Goal: Transaction & Acquisition: Purchase product/service

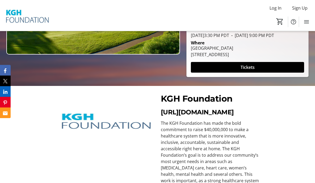
scroll to position [127, 0]
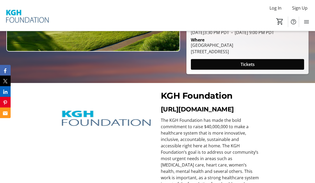
click at [221, 70] on span at bounding box center [247, 64] width 113 height 13
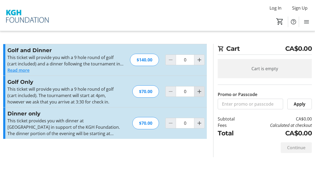
click at [202, 91] on mat-icon "Increment by one" at bounding box center [199, 91] width 6 height 6
type input "1"
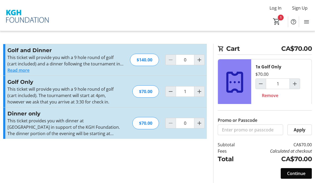
click at [296, 175] on span "Continue" at bounding box center [296, 173] width 18 height 6
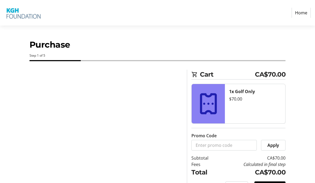
select select "CA"
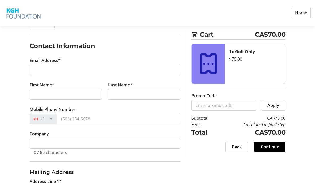
scroll to position [77, 0]
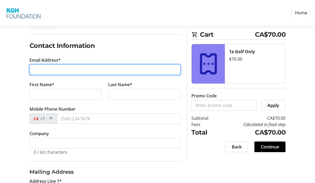
click at [142, 72] on input "Email Address*" at bounding box center [105, 69] width 151 height 11
type input "[EMAIL_ADDRESS][PERSON_NAME][DOMAIN_NAME]"
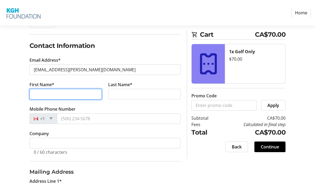
click at [90, 90] on input "First Name*" at bounding box center [66, 94] width 72 height 11
type input "[PERSON_NAME]"
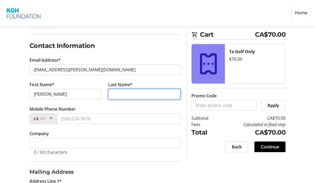
click at [128, 93] on input "Last Name*" at bounding box center [144, 94] width 72 height 11
type input "[PERSON_NAME]"
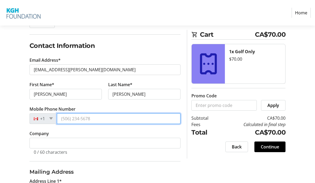
click at [119, 115] on input "Mobile Phone Number" at bounding box center [119, 118] width 124 height 11
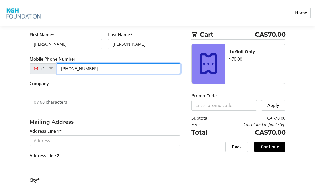
scroll to position [170, 0]
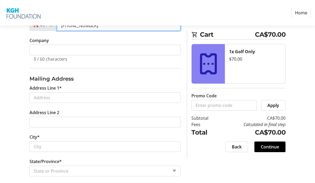
type input "[PHONE_NUMBER]"
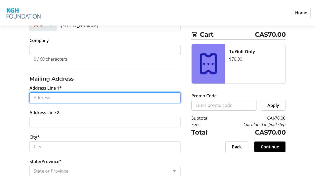
click at [106, 99] on input "Address Line 1*" at bounding box center [105, 97] width 151 height 11
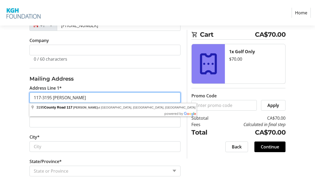
drag, startPoint x: 84, startPoint y: 97, endPoint x: 21, endPoint y: 95, distance: 63.0
click at [21, 95] on div "Log In to Your Account (Optional) Or continue below to checkout as a guest. Log…" at bounding box center [157, 69] width 315 height 338
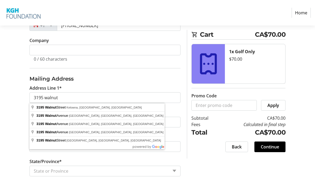
click at [39, 103] on body "Home Purchase Step 1 of 5 Cart CA$70.00 1x Golf Only $70.00 Promo Code Apply Su…" at bounding box center [157, 34] width 315 height 408
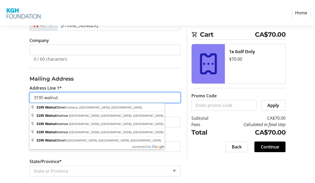
click at [62, 98] on input "3195 walnut" at bounding box center [105, 97] width 151 height 11
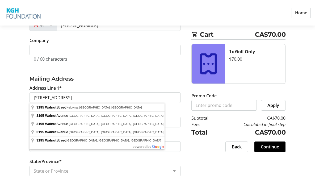
type input "[STREET_ADDRESS]"
type input "Kelowna"
select select "BC"
type input "V1W 3T6"
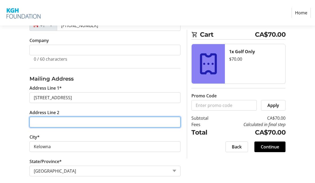
click at [65, 123] on input "Address Line 2" at bounding box center [105, 122] width 151 height 11
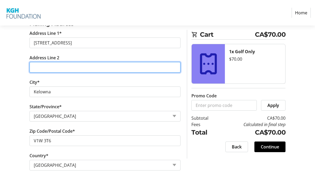
scroll to position [215, 0]
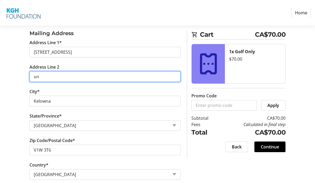
type input "u"
type input "117"
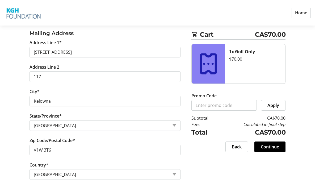
click at [97, 168] on tr-form-field "Country* Country Country [GEOGRAPHIC_DATA] [GEOGRAPHIC_DATA] [GEOGRAPHIC_DATA] …" at bounding box center [105, 174] width 151 height 24
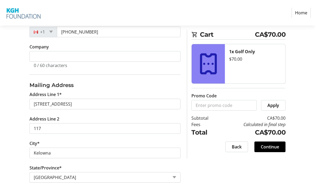
scroll to position [225, 0]
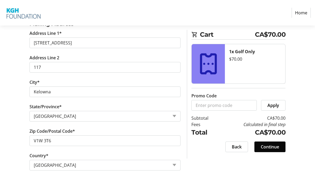
click at [273, 144] on span "Continue" at bounding box center [270, 147] width 18 height 6
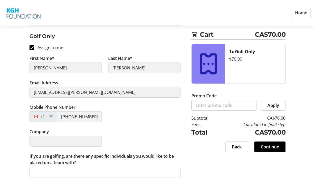
scroll to position [99, 0]
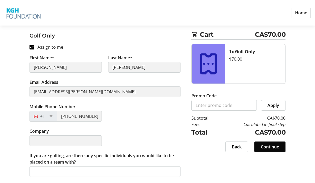
click at [268, 147] on span "Continue" at bounding box center [270, 147] width 18 height 6
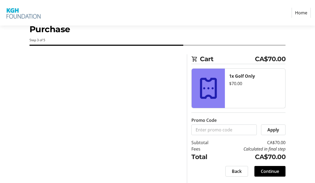
scroll to position [15, 0]
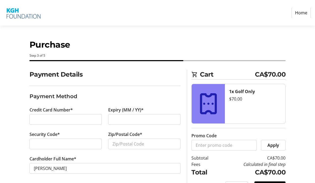
scroll to position [15, 0]
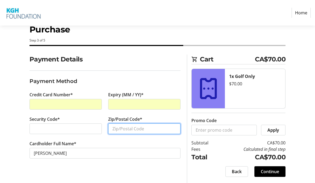
click at [148, 130] on input "Zip/Postal Code*" at bounding box center [144, 128] width 72 height 11
type input "T0K2R0"
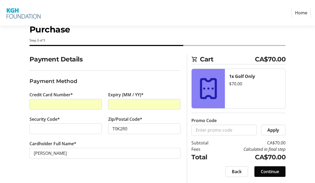
click at [278, 169] on span "Continue" at bounding box center [270, 171] width 18 height 6
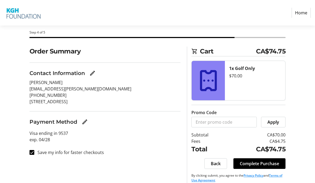
scroll to position [29, 0]
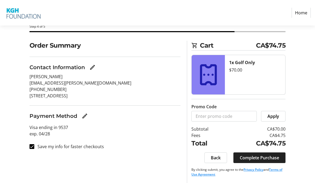
click at [251, 159] on span "Complete Purchase" at bounding box center [259, 158] width 39 height 6
